Goal: Find specific page/section: Find specific page/section

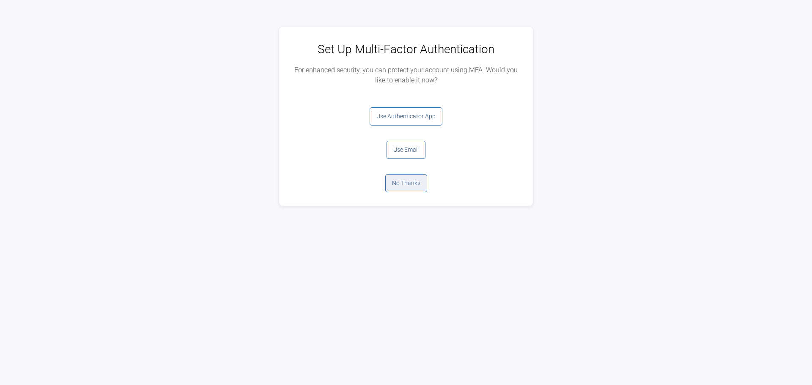
click at [413, 184] on button "No Thanks" at bounding box center [406, 183] width 42 height 18
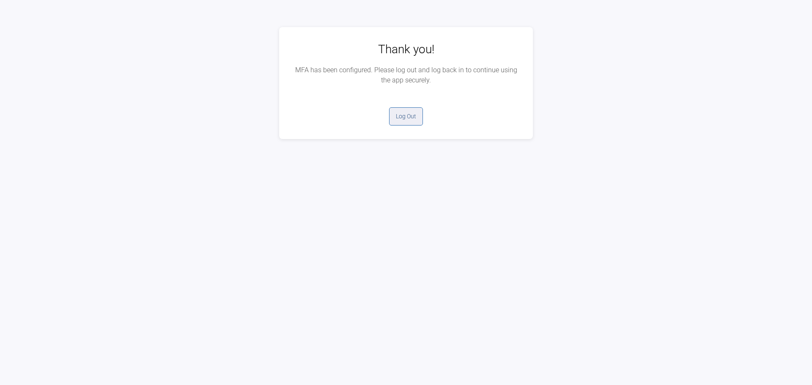
click at [413, 120] on button "Log Out" at bounding box center [406, 116] width 34 height 18
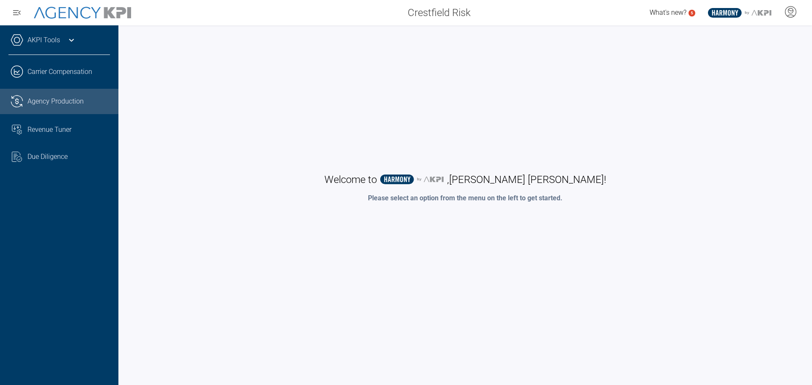
click at [68, 99] on span "Agency Production" at bounding box center [55, 101] width 56 height 10
